Goal: Find specific page/section: Find specific page/section

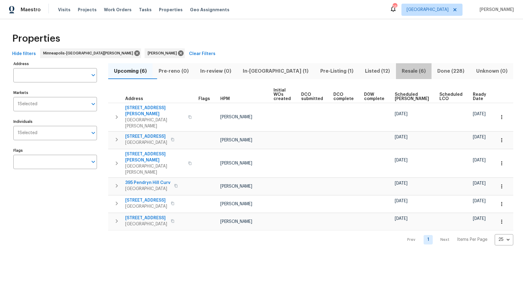
click at [400, 70] on span "Resale (6)" at bounding box center [414, 71] width 28 height 9
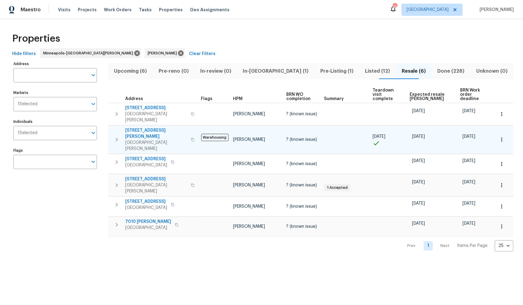
click at [114, 136] on icon "button" at bounding box center [116, 139] width 7 height 7
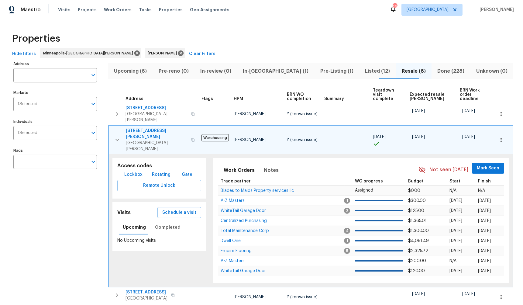
click at [137, 171] on span "Lockbox" at bounding box center [133, 175] width 18 height 8
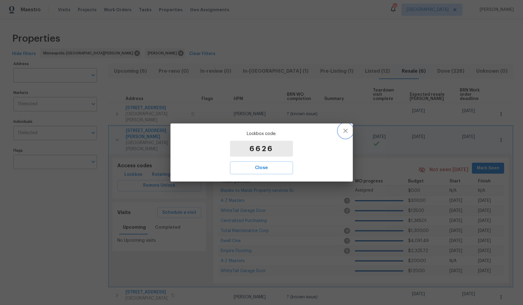
click at [345, 133] on icon "button" at bounding box center [345, 130] width 7 height 7
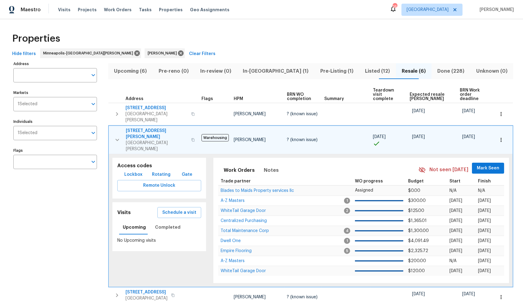
click at [118, 139] on icon "button" at bounding box center [118, 140] width 4 height 2
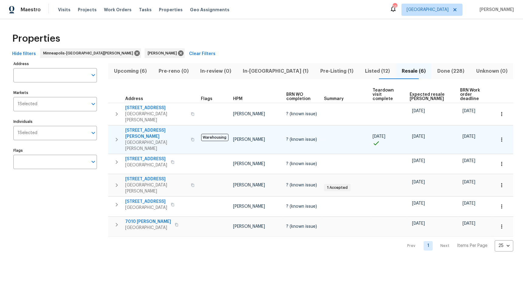
click at [276, 73] on span "In-reno (1)" at bounding box center [276, 71] width 70 height 9
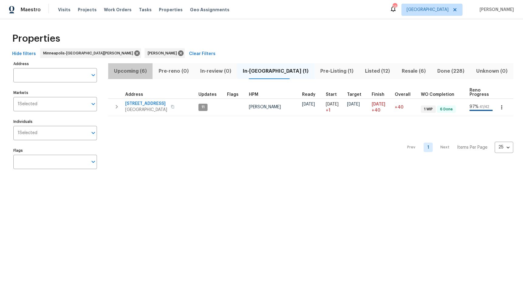
click at [127, 71] on span "Upcoming (6)" at bounding box center [130, 71] width 37 height 9
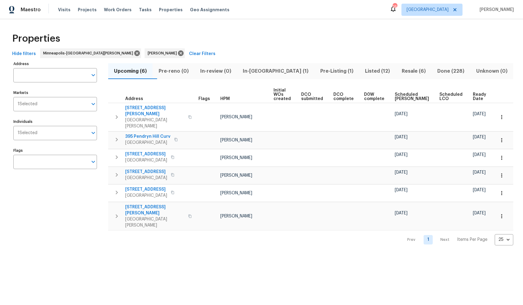
click at [406, 98] on span "Scheduled COE" at bounding box center [412, 96] width 34 height 9
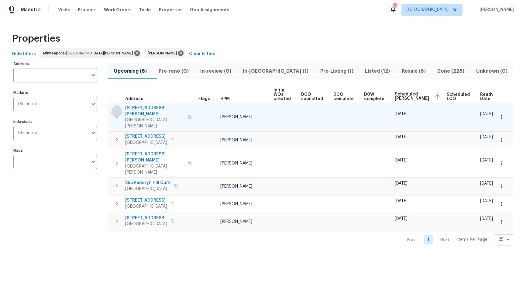
click at [116, 115] on icon "button" at bounding box center [117, 117] width 2 height 4
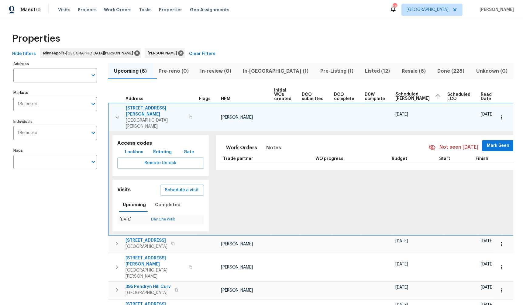
click at [136, 108] on span "1426 Burr St" at bounding box center [155, 111] width 59 height 12
click at [495, 111] on button "button" at bounding box center [501, 117] width 13 height 13
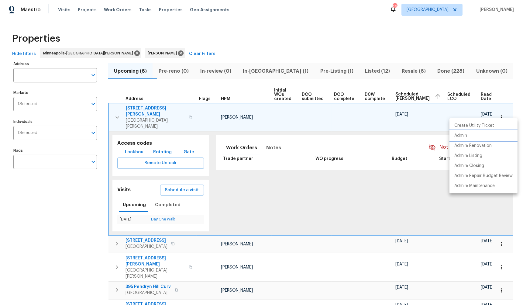
click at [466, 135] on p "Admin" at bounding box center [461, 136] width 13 height 6
click at [80, 265] on div at bounding box center [261, 152] width 523 height 305
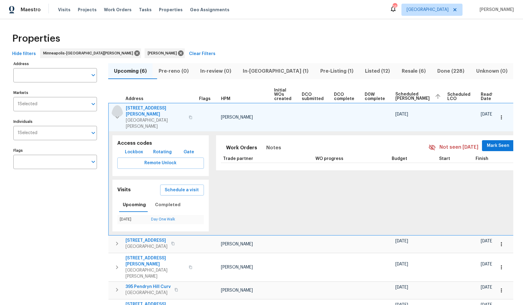
click at [115, 114] on icon "button" at bounding box center [117, 117] width 7 height 7
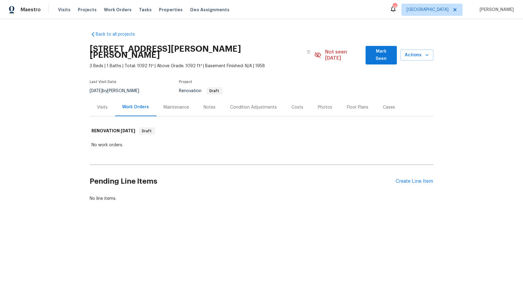
click at [249, 98] on div "Condition Adjustments" at bounding box center [253, 107] width 61 height 18
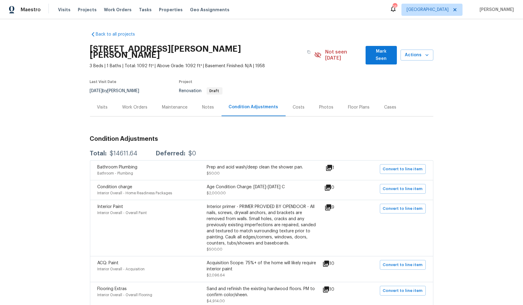
click at [205, 104] on div "Notes" at bounding box center [209, 107] width 12 height 6
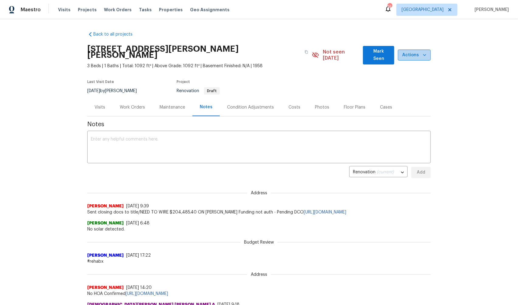
click at [424, 52] on icon "button" at bounding box center [425, 55] width 6 height 6
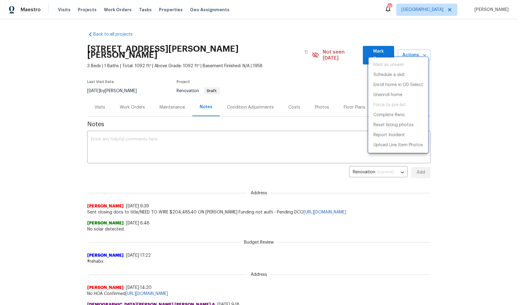
click at [76, 81] on div at bounding box center [261, 152] width 523 height 305
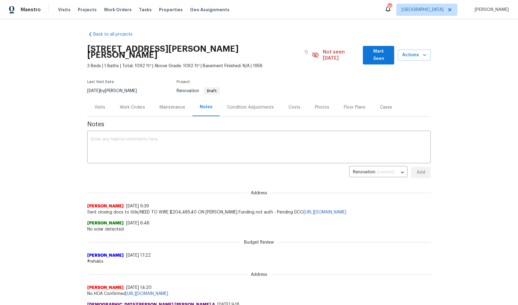
click at [56, 181] on div "Back to all projects 1426 Burr St, St. Paul, MN 55130 3 Beds | 1 Baths | Total:…" at bounding box center [259, 162] width 518 height 286
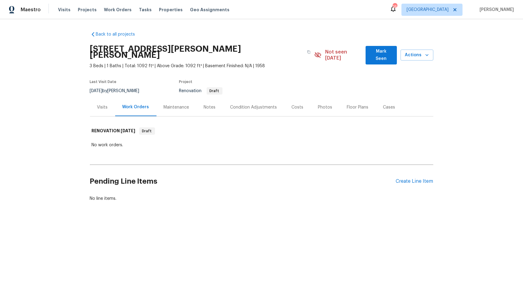
click at [57, 188] on div "Back to all projects [STREET_ADDRESS][PERSON_NAME][PERSON_NAME] 3 Beds | 1 Bath…" at bounding box center [261, 131] width 523 height 224
click at [256, 104] on div "Condition Adjustments" at bounding box center [254, 107] width 47 height 6
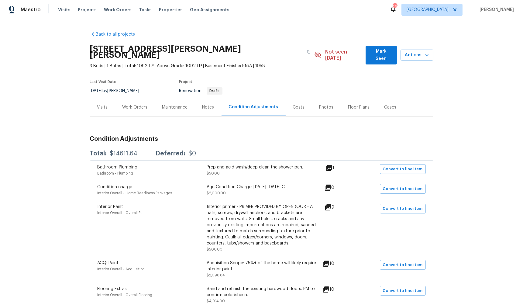
click at [56, 146] on div "Back to all projects 1426 Burr St, St. Paul, MN 55130 3 Beds | 1 Baths | Total:…" at bounding box center [261, 162] width 523 height 286
